Goal: Go to known website: Access a specific website the user already knows

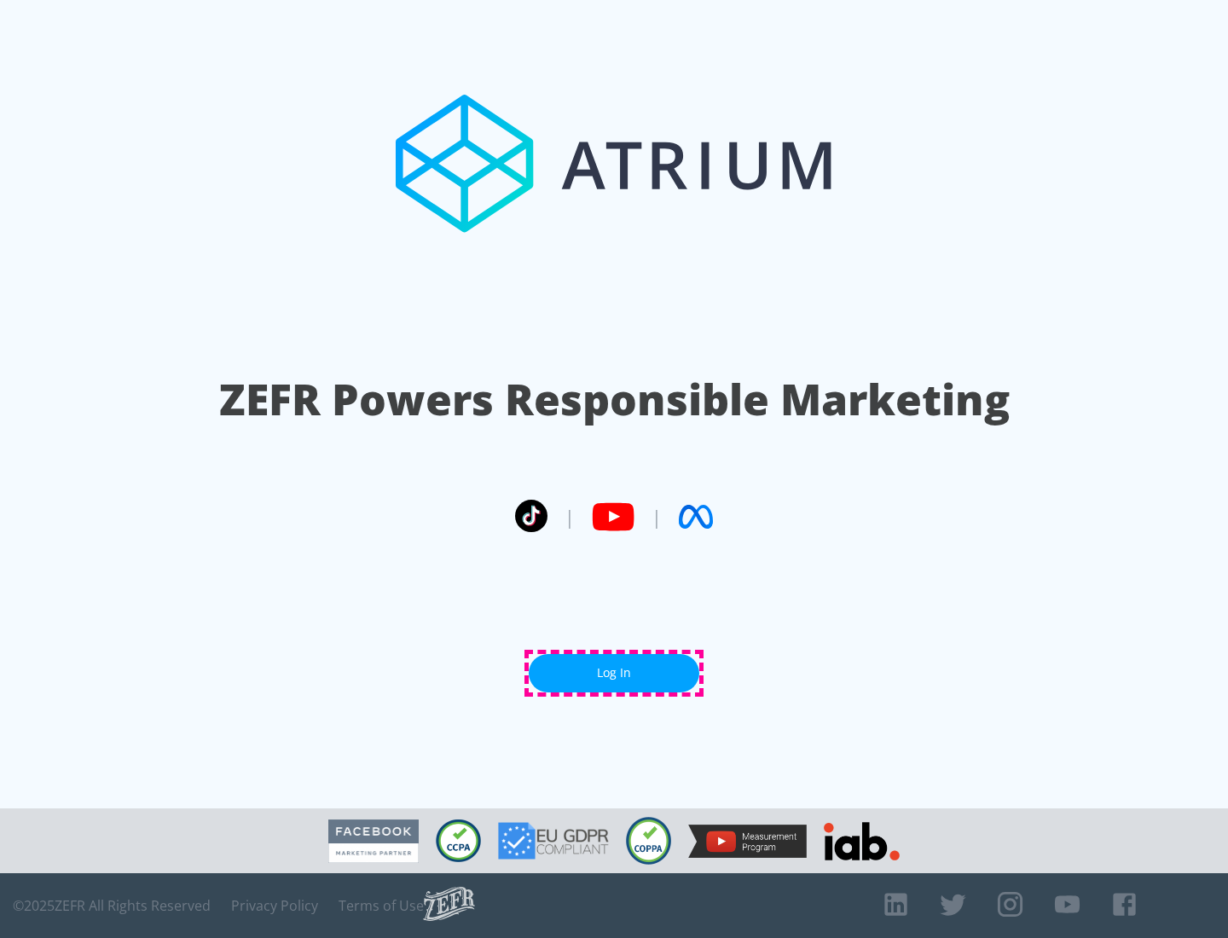
click at [614, 673] on link "Log In" at bounding box center [614, 673] width 171 height 38
